Goal: Task Accomplishment & Management: Complete application form

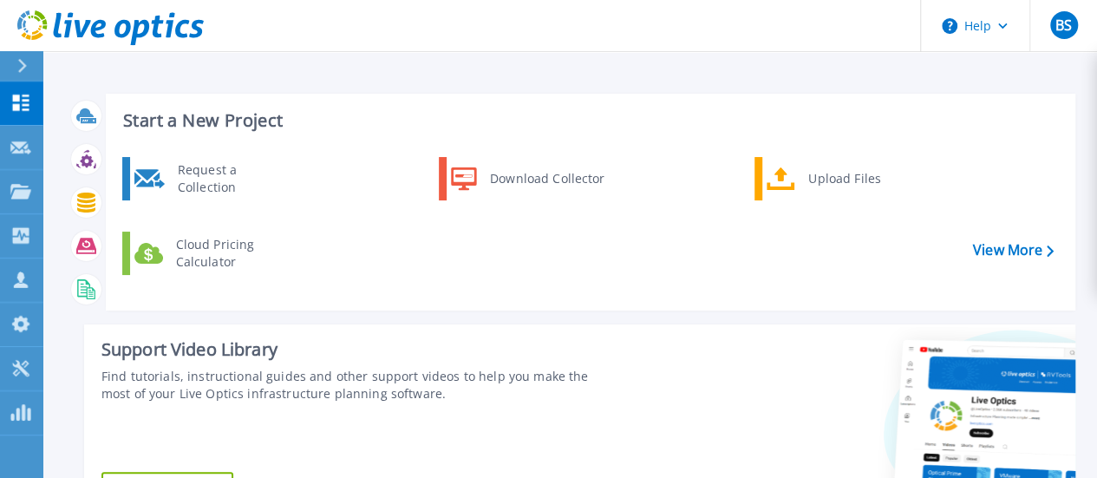
scroll to position [87, 0]
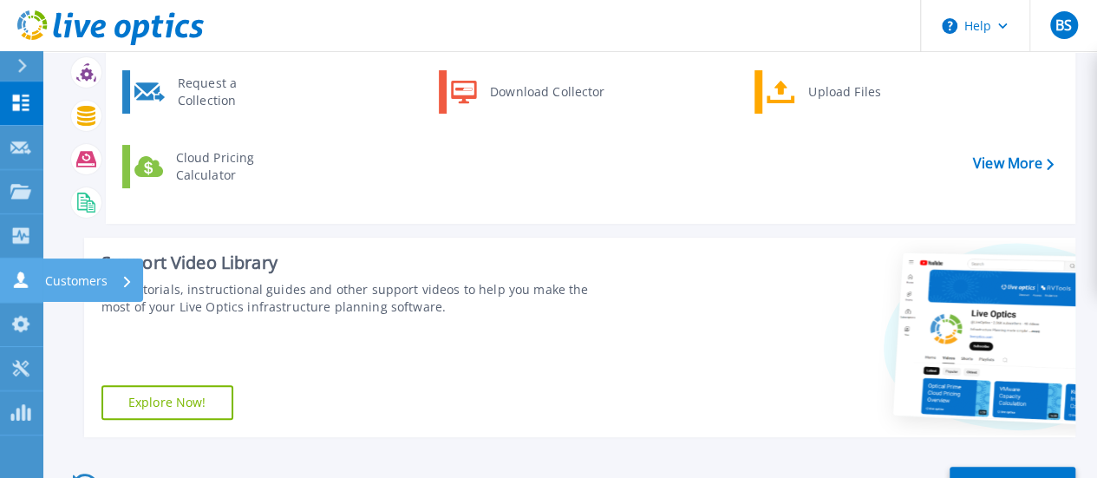
click at [33, 276] on link "Customers Customers" at bounding box center [21, 280] width 43 height 44
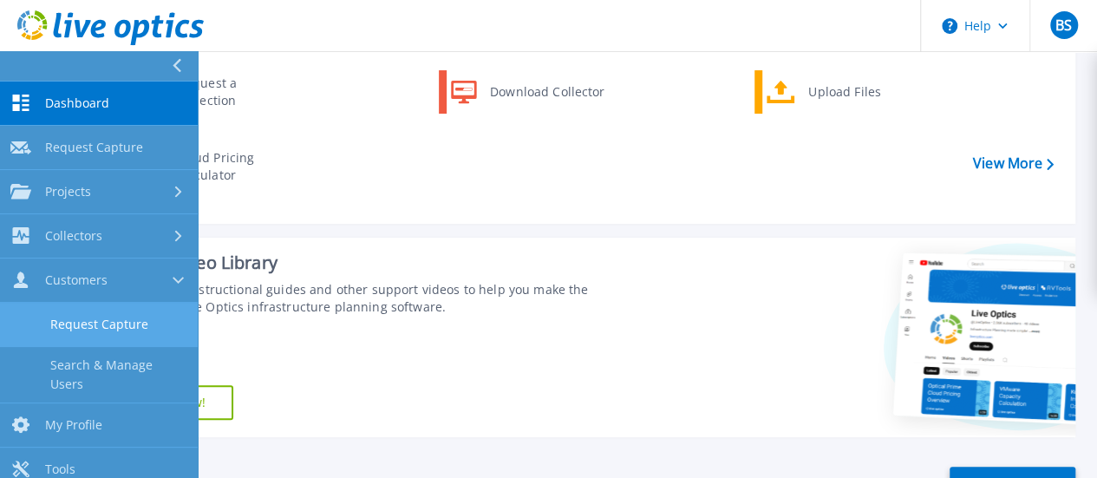
click at [83, 315] on link "Request Capture" at bounding box center [99, 325] width 198 height 44
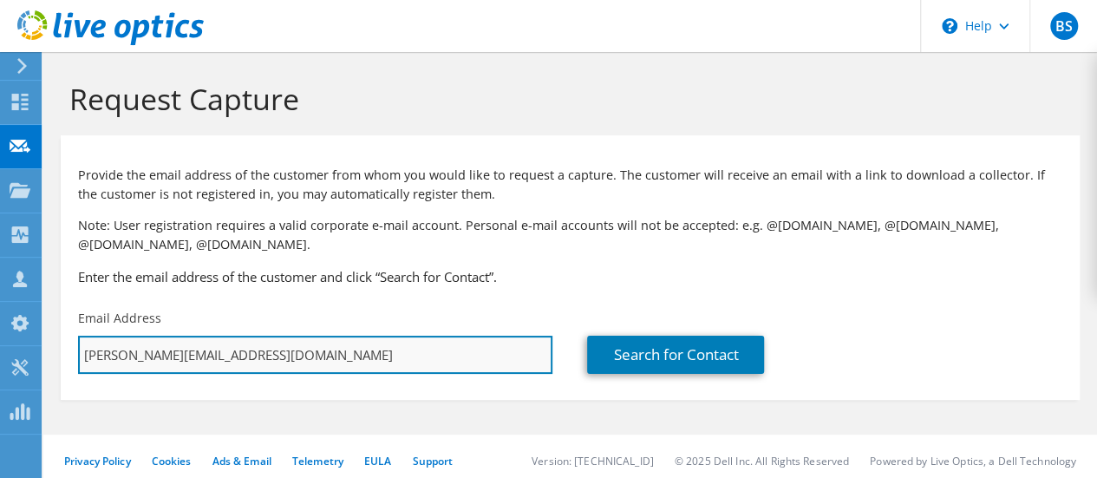
click at [154, 352] on input "[PERSON_NAME][EMAIL_ADDRESS][DOMAIN_NAME]" at bounding box center [315, 355] width 474 height 38
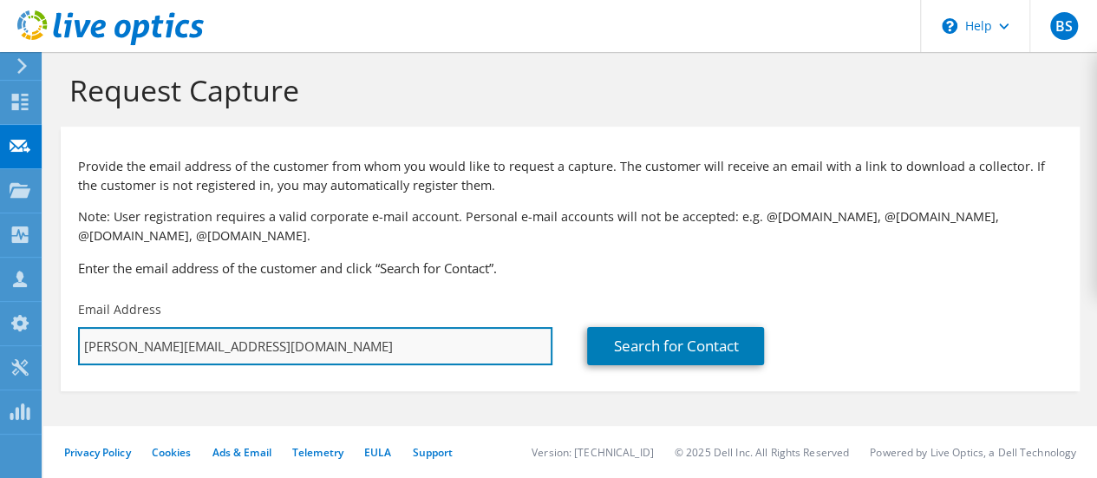
scroll to position [50, 0]
drag, startPoint x: 375, startPoint y: 308, endPoint x: 30, endPoint y: 296, distance: 344.6
click at [39, 302] on div "BS Partner Team Member Benjamin Smoker benjamin.smoker@davenportgroup.com Daven…" at bounding box center [548, 234] width 1097 height 487
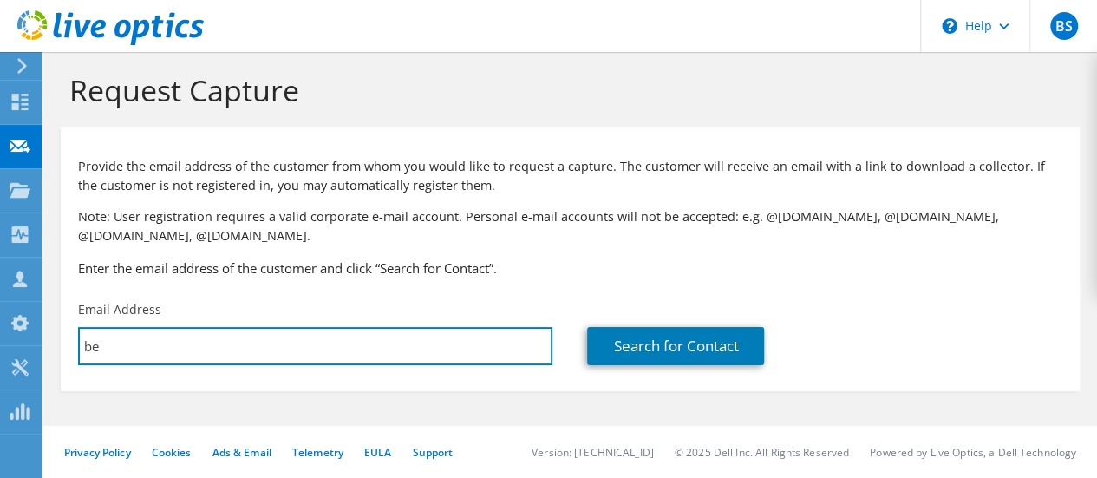
type input "b"
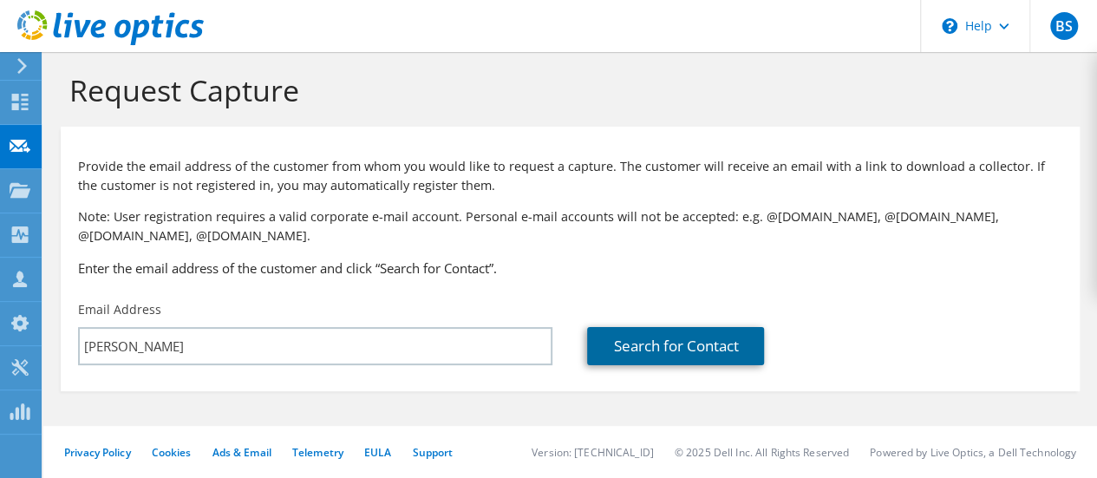
click at [693, 350] on link "Search for Contact" at bounding box center [675, 346] width 177 height 38
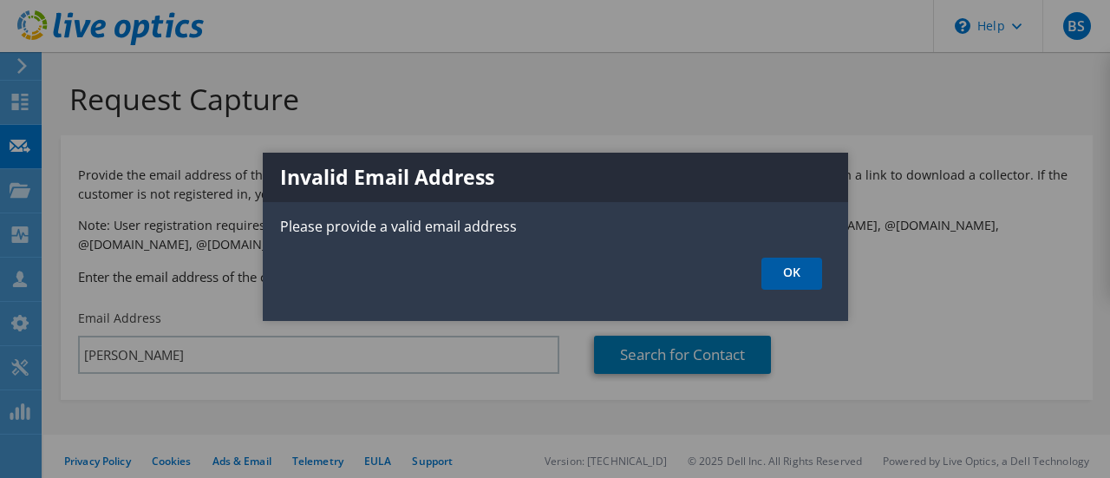
click at [798, 273] on link "OK" at bounding box center [792, 274] width 61 height 32
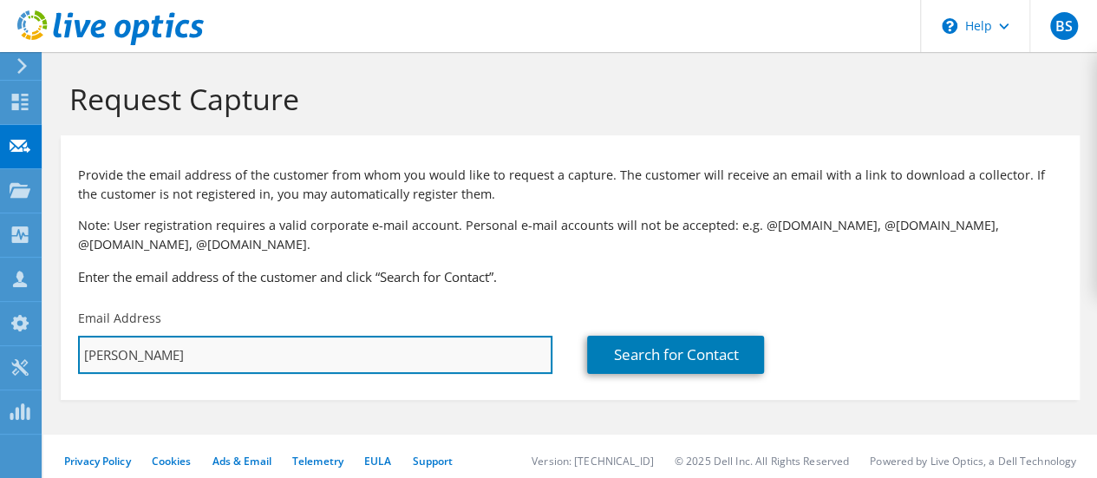
click at [175, 358] on input "vann" at bounding box center [315, 355] width 474 height 38
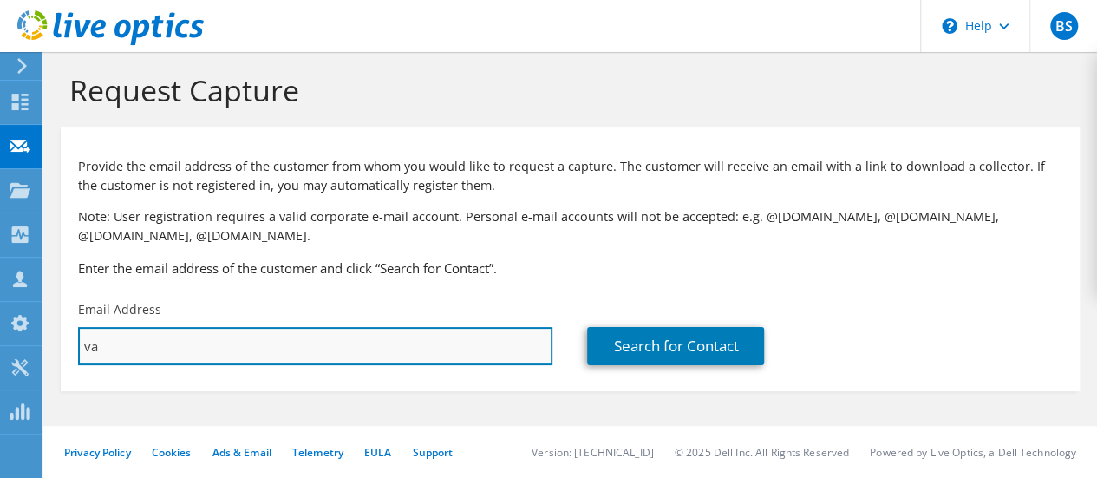
type input "v"
paste input ""Vann Dale" <vann.dale@unioncountync.gov>"
click at [375, 347] on input ""Vann Dale" <vann.dale@unioncountync.gov>" at bounding box center [315, 346] width 474 height 38
drag, startPoint x: 167, startPoint y: 345, endPoint x: 69, endPoint y: 337, distance: 97.5
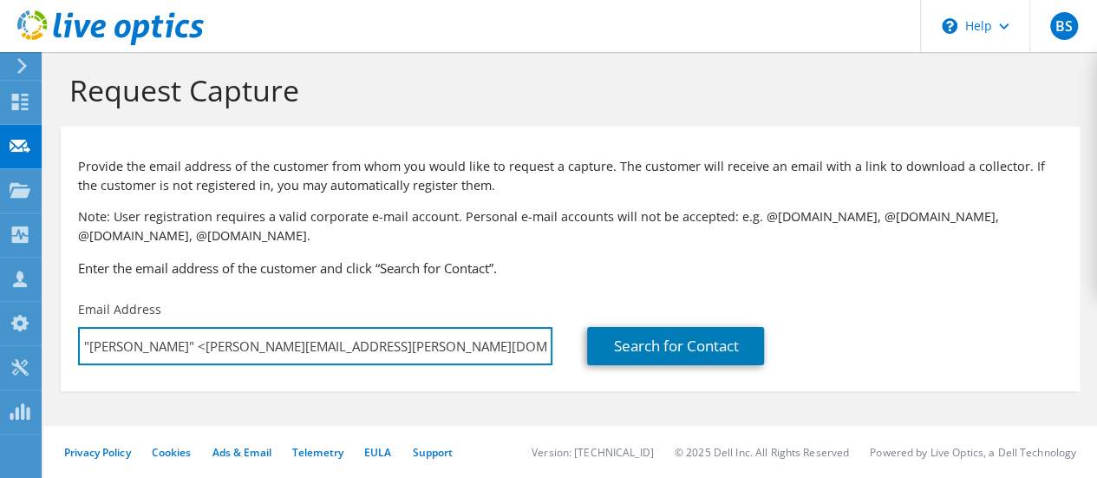
click at [69, 337] on div "Email Address "Vann Dale" <vann.dale@unioncountync.gov" at bounding box center [315, 333] width 509 height 82
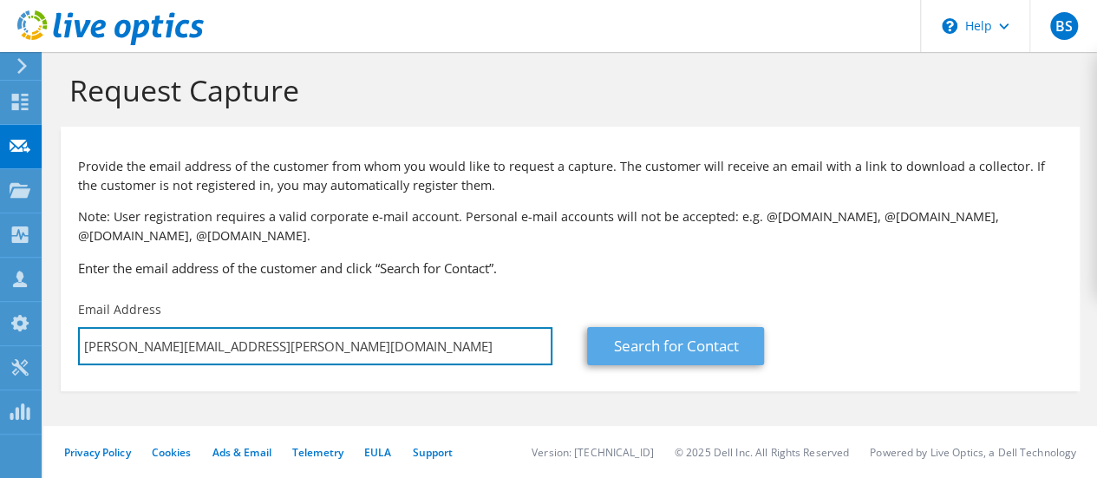
type input "vann.dale@unioncountync.gov"
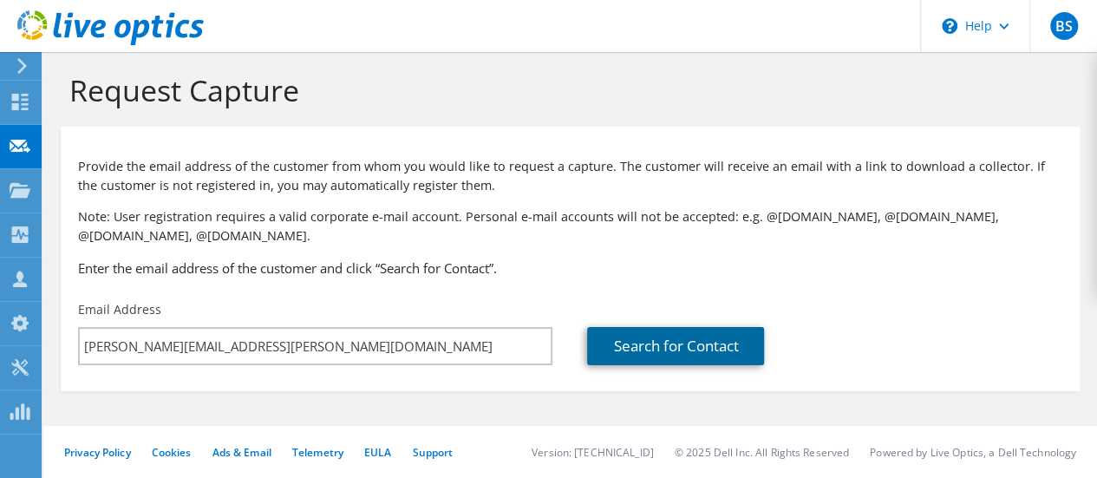
click at [671, 346] on link "Search for Contact" at bounding box center [675, 346] width 177 height 38
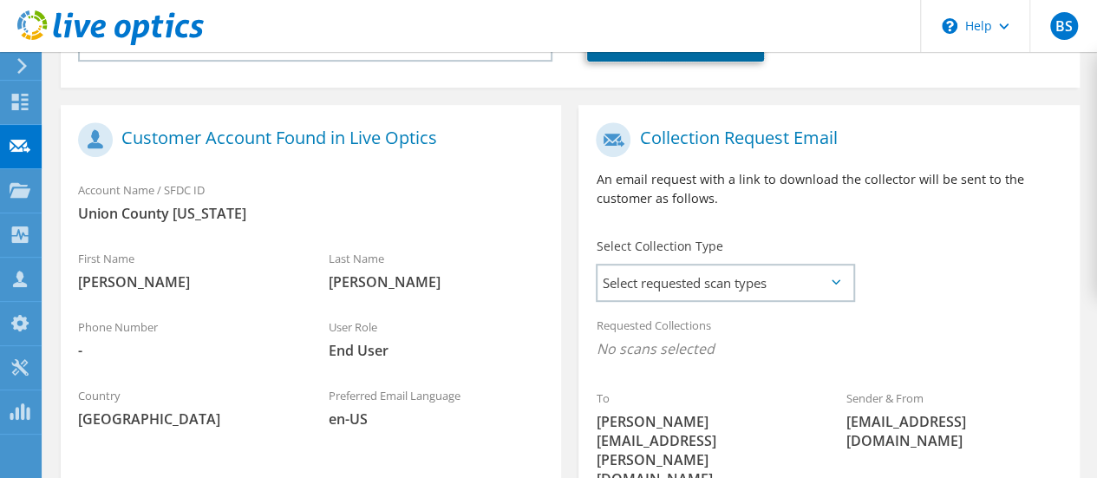
scroll to position [347, 0]
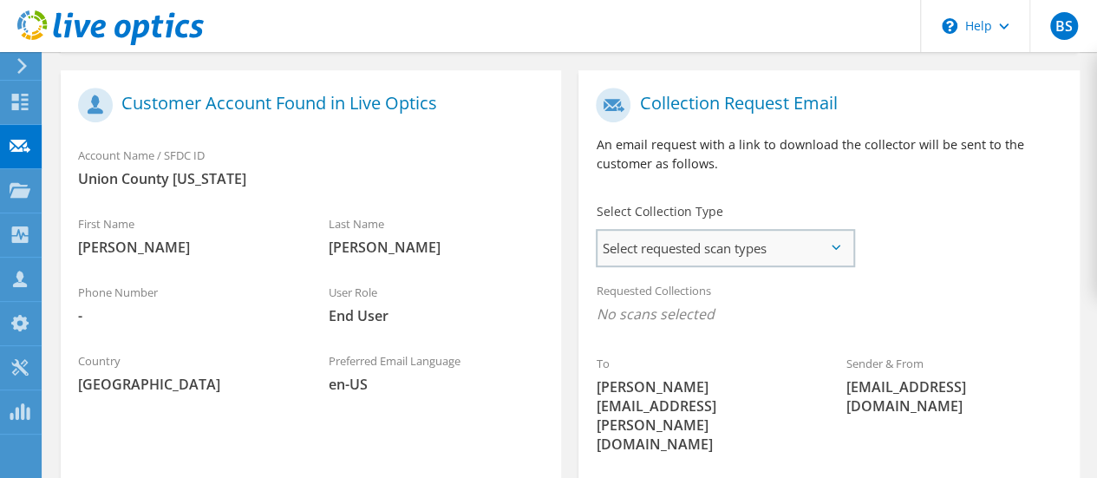
click at [647, 247] on span "Select requested scan types" at bounding box center [725, 248] width 255 height 35
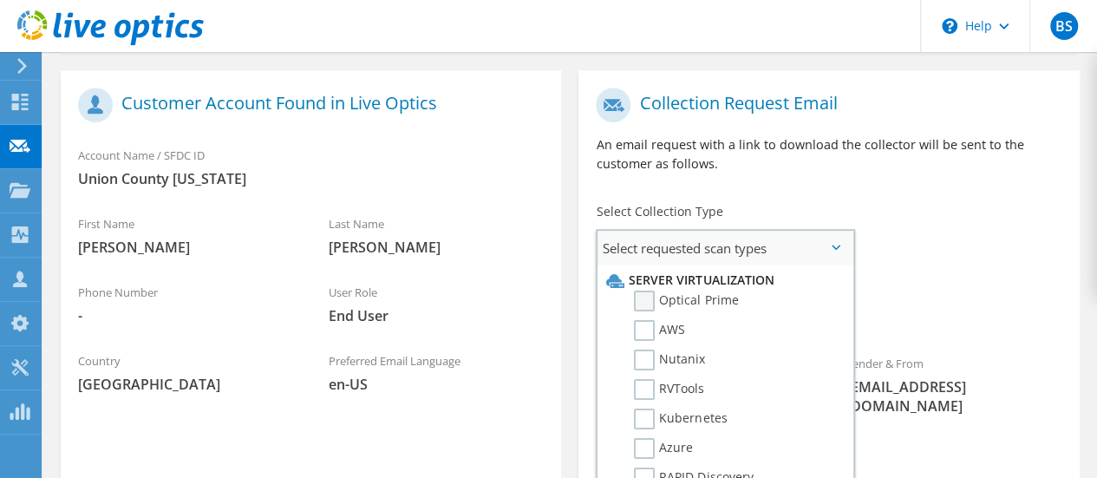
click at [654, 309] on label "Optical Prime" at bounding box center [686, 301] width 104 height 21
click at [0, 0] on input "Optical Prime" at bounding box center [0, 0] width 0 height 0
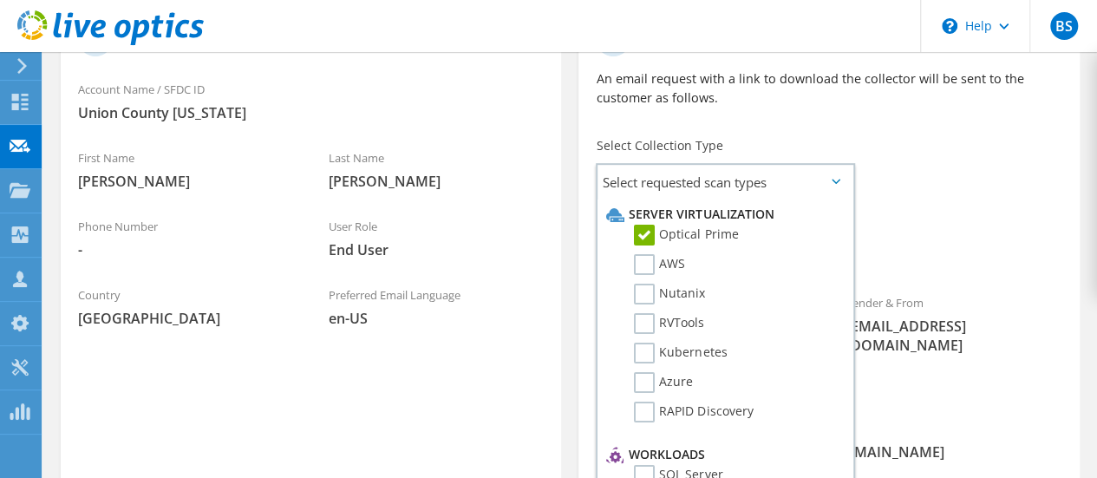
scroll to position [434, 0]
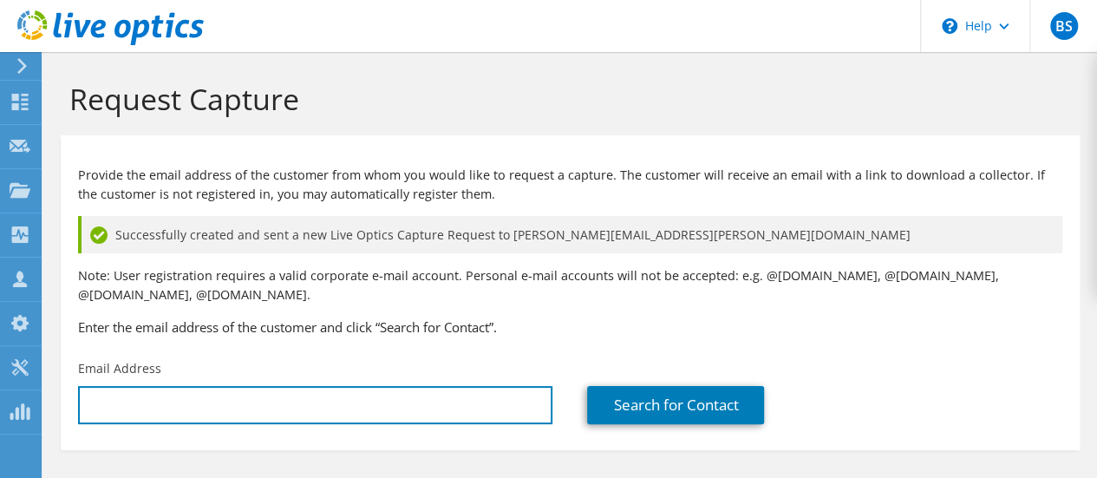
type input "[PERSON_NAME][EMAIL_ADDRESS][DOMAIN_NAME]"
